Goal: Find specific page/section: Find specific page/section

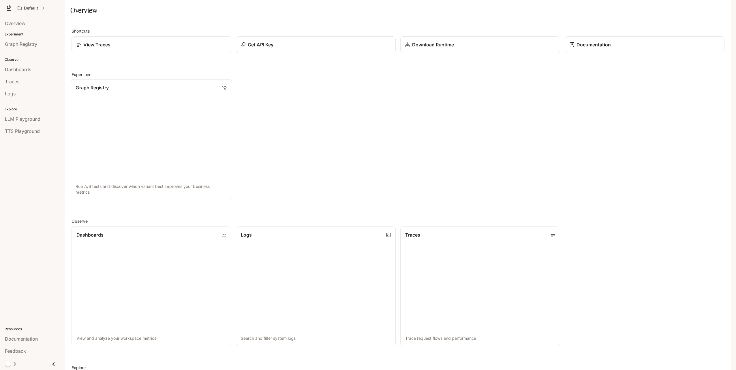
click at [143, 141] on link "Graph Registry Run A/B tests and discover which variant best improves your busi…" at bounding box center [152, 139] width 162 height 121
click at [32, 45] on span "Graph Registry" at bounding box center [21, 44] width 32 height 7
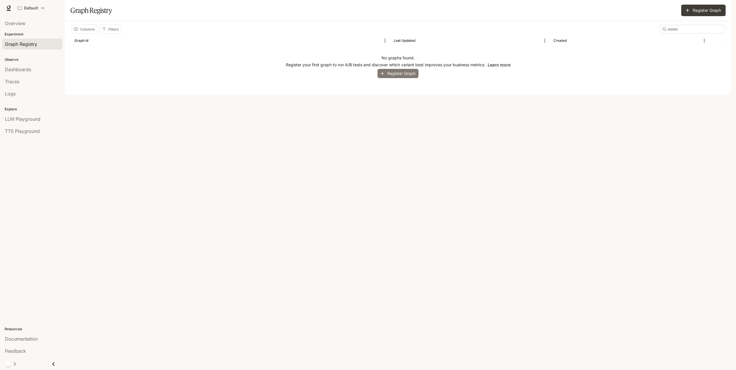
click at [394, 78] on button "Register Graph" at bounding box center [398, 74] width 41 height 10
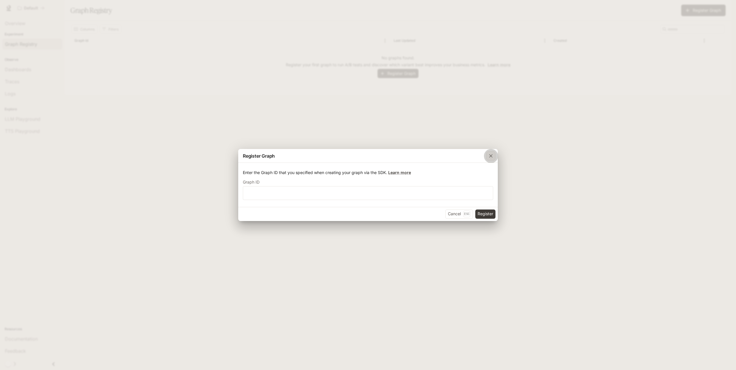
click at [489, 155] on icon "button" at bounding box center [491, 156] width 6 height 6
